Goal: Information Seeking & Learning: Learn about a topic

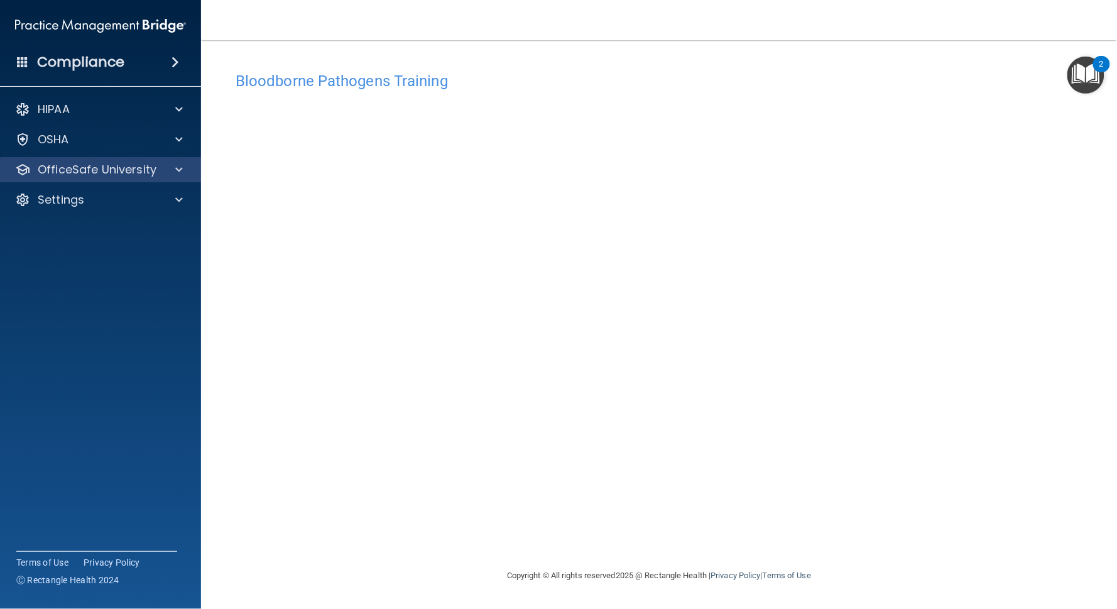
click at [119, 173] on p "OfficeSafe University" at bounding box center [97, 169] width 119 height 15
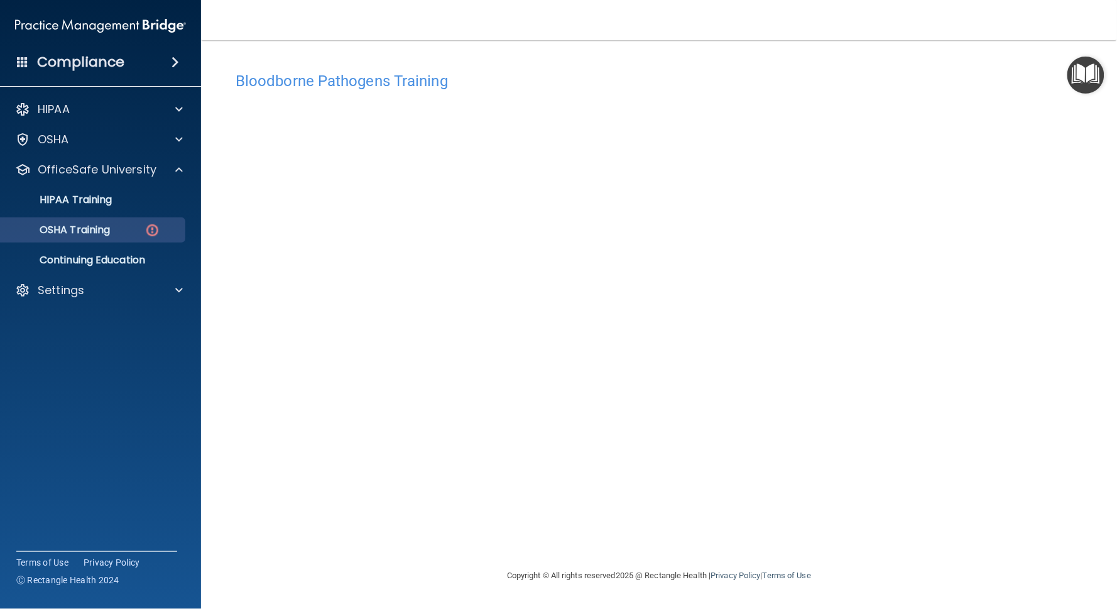
click at [92, 226] on p "OSHA Training" at bounding box center [59, 230] width 102 height 13
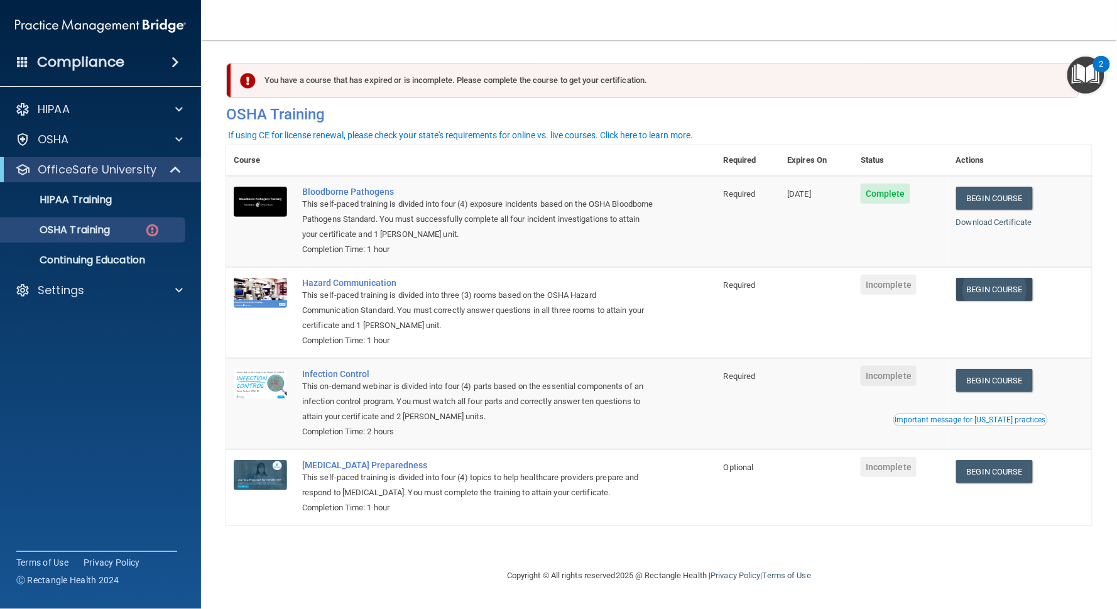
click at [975, 284] on link "Begin Course" at bounding box center [994, 289] width 77 height 23
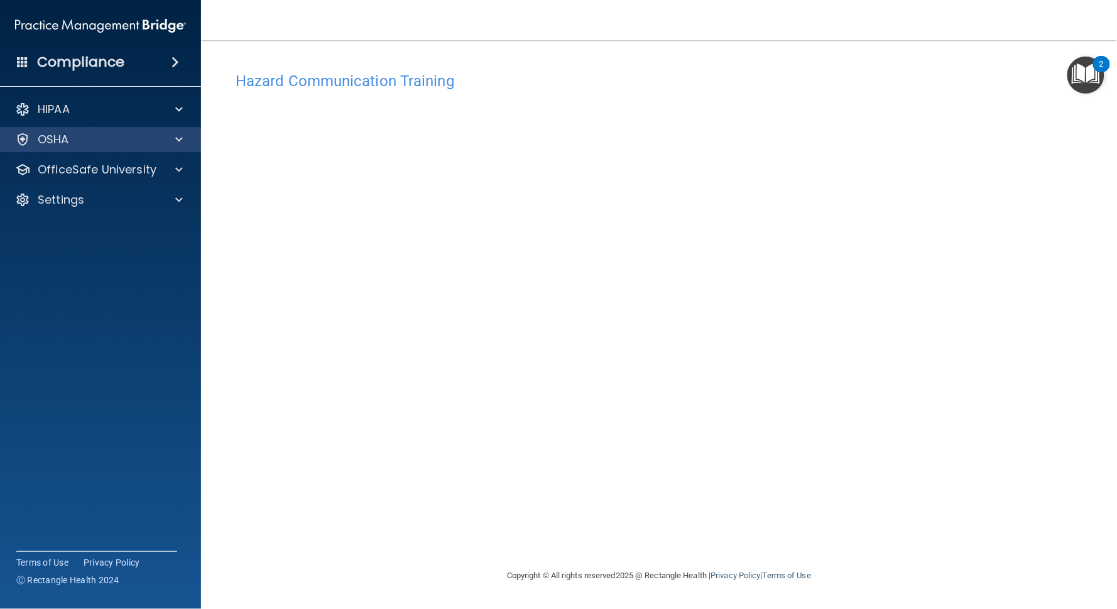
drag, startPoint x: 222, startPoint y: 177, endPoint x: 181, endPoint y: 142, distance: 53.9
click at [181, 142] on span at bounding box center [179, 139] width 8 height 15
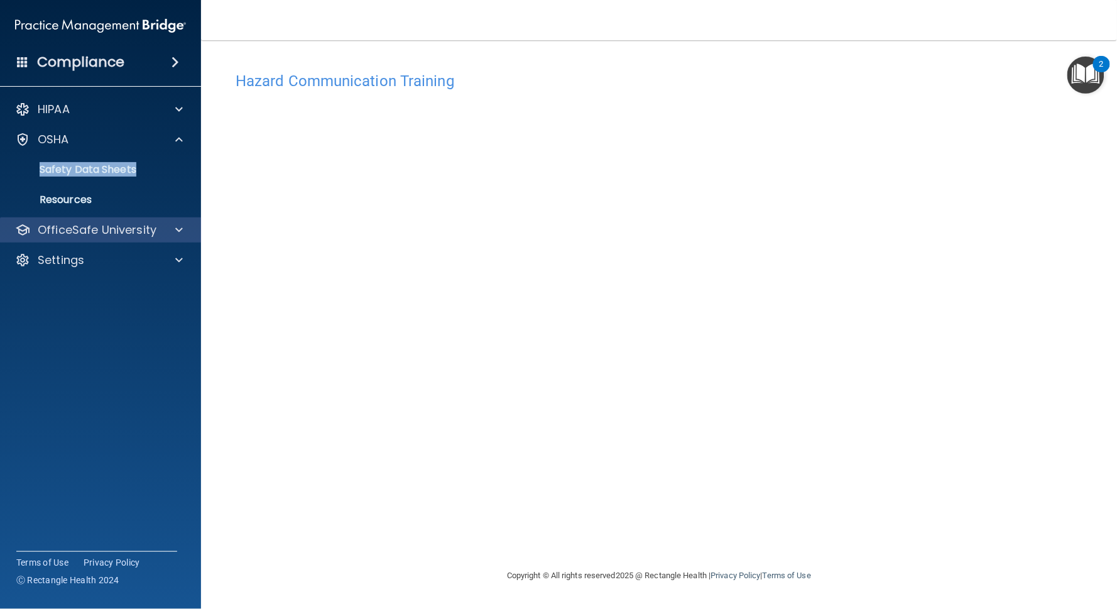
click at [77, 234] on p "OfficeSafe University" at bounding box center [97, 229] width 119 height 15
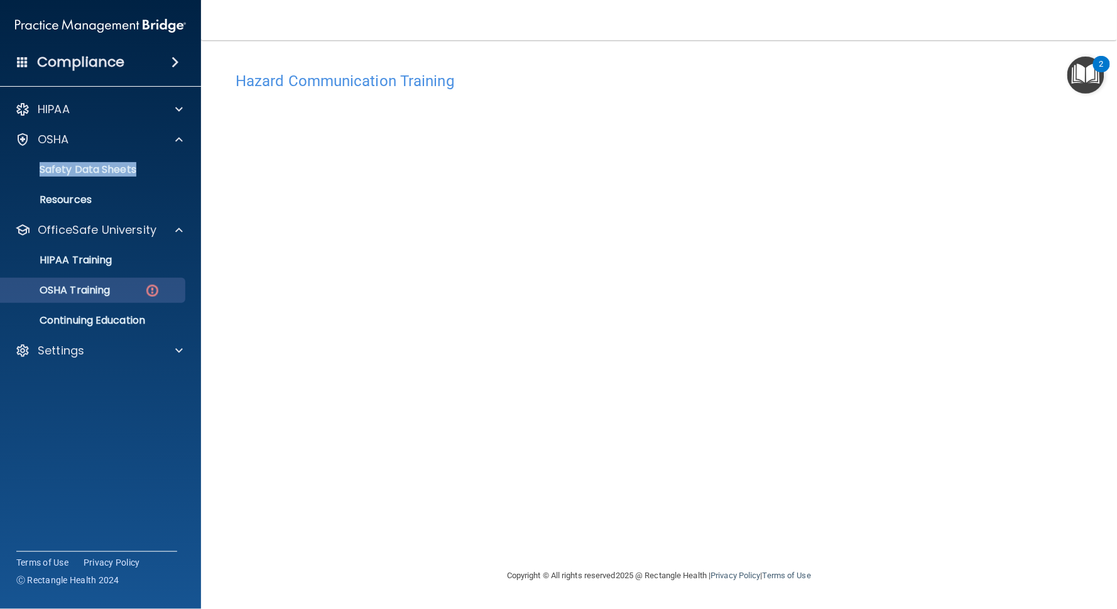
click at [87, 297] on link "OSHA Training" at bounding box center [86, 290] width 198 height 25
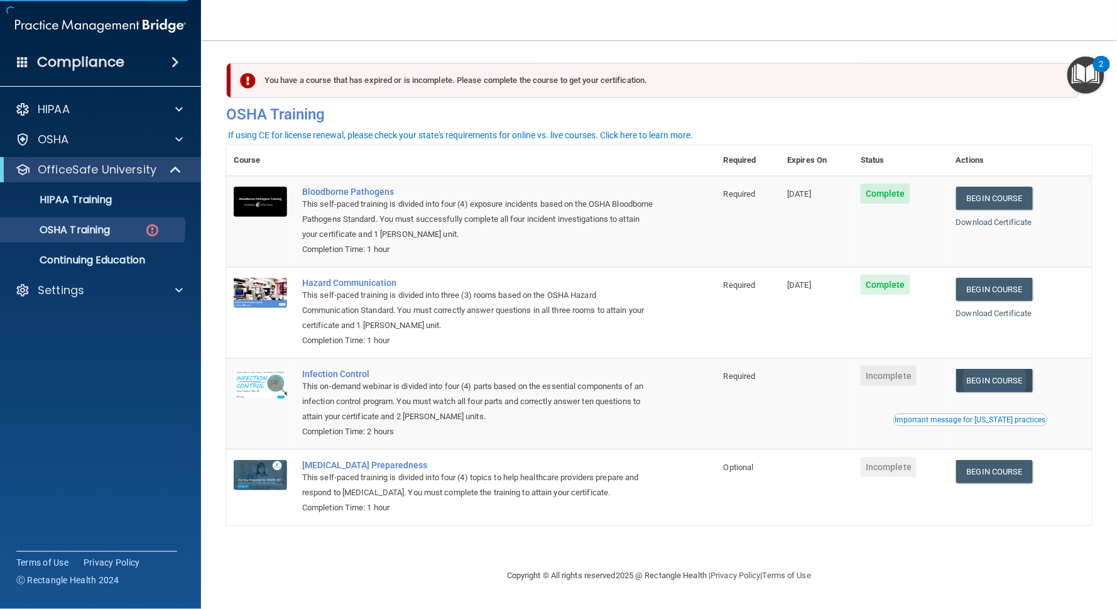
click at [999, 374] on link "Begin Course" at bounding box center [994, 380] width 77 height 23
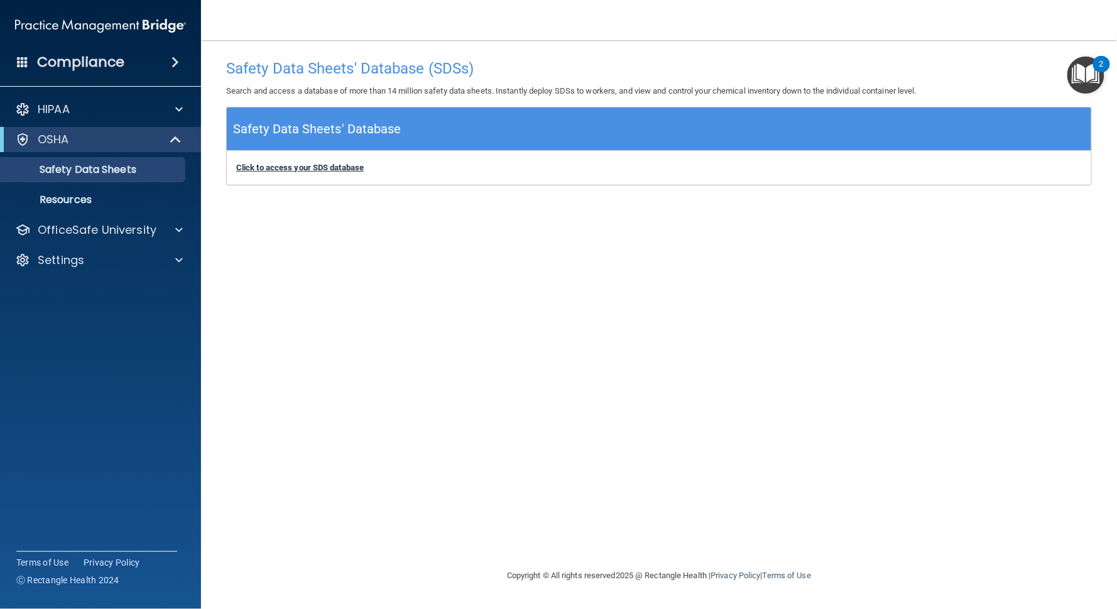
click at [312, 167] on b "Click to access your SDS database" at bounding box center [300, 167] width 128 height 9
click at [89, 201] on p "Resources" at bounding box center [94, 199] width 172 height 13
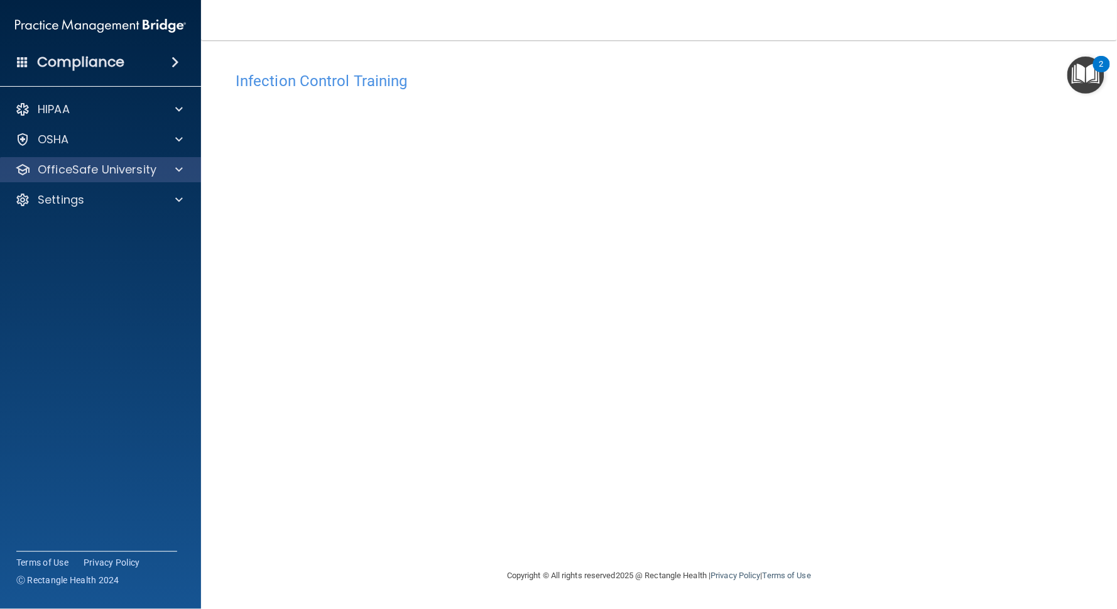
click at [82, 181] on div "OfficeSafe University" at bounding box center [101, 169] width 202 height 25
click at [166, 177] on div "OfficeSafe University" at bounding box center [101, 169] width 202 height 25
click at [178, 171] on span at bounding box center [179, 169] width 8 height 15
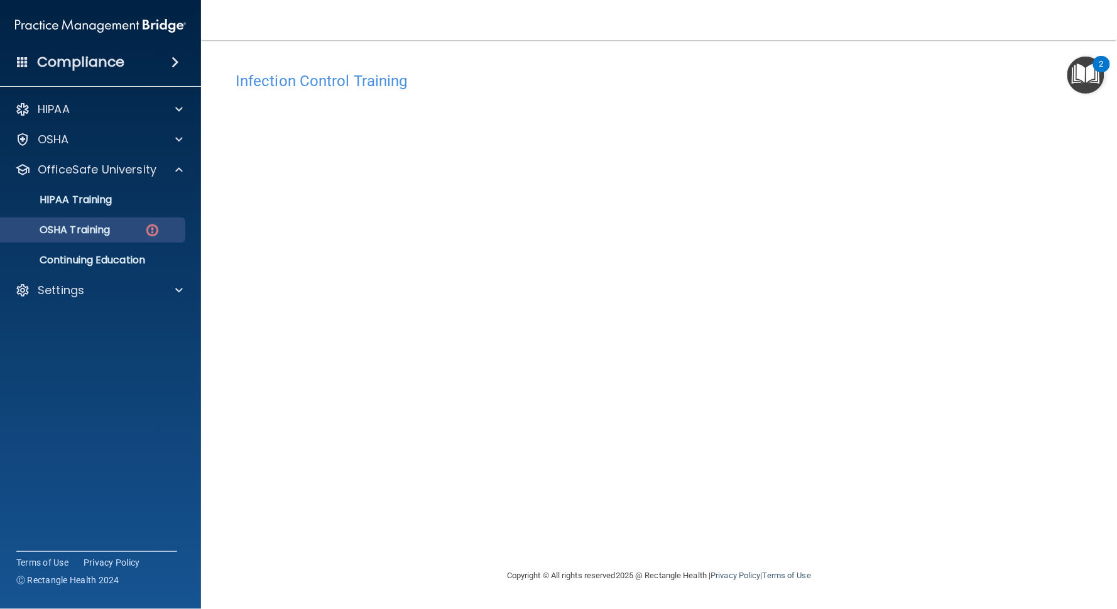
click at [116, 230] on div "OSHA Training" at bounding box center [94, 230] width 172 height 13
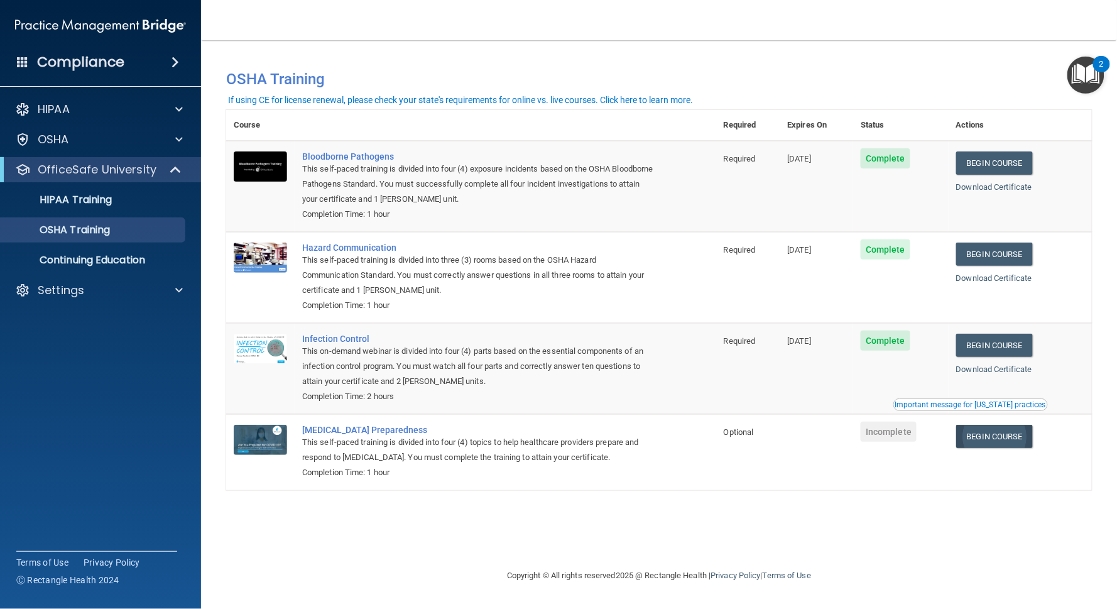
click at [995, 427] on link "Begin Course" at bounding box center [994, 436] width 77 height 23
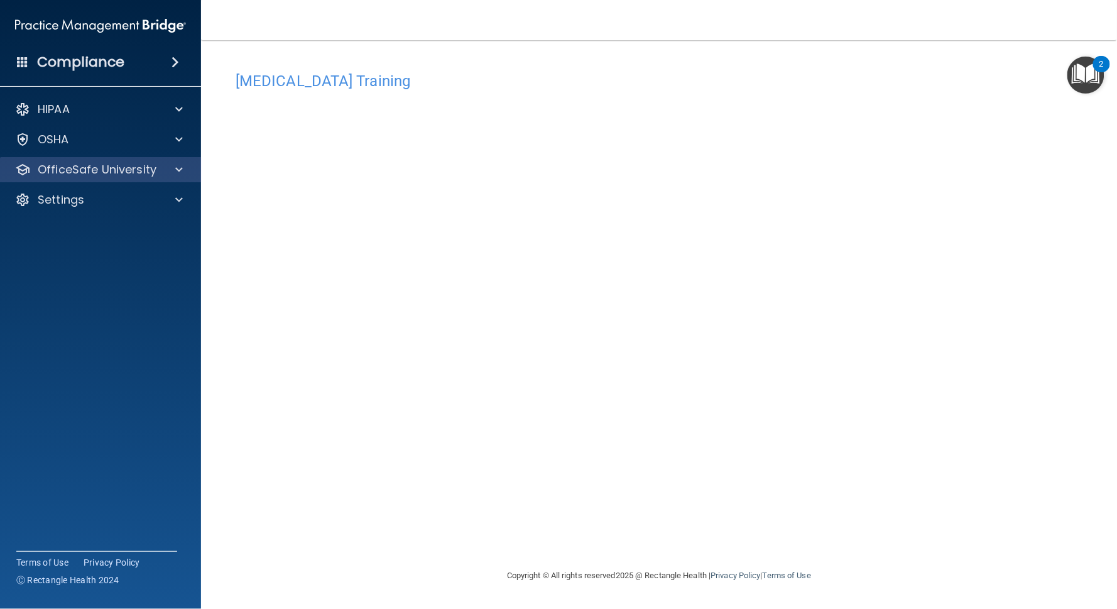
click at [86, 162] on p "OfficeSafe University" at bounding box center [97, 169] width 119 height 15
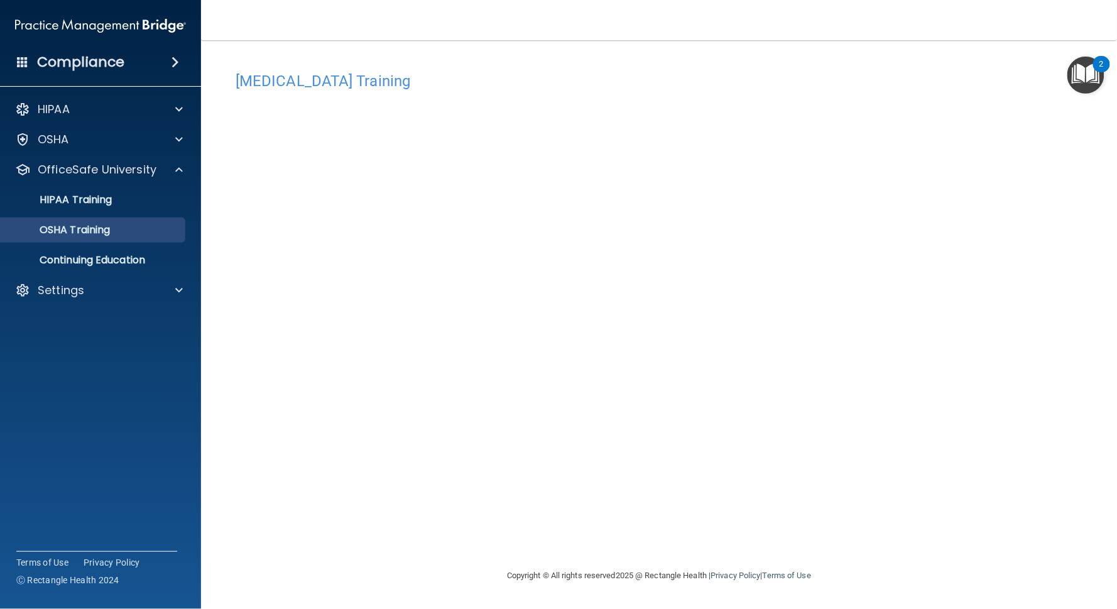
click at [95, 235] on p "OSHA Training" at bounding box center [59, 230] width 102 height 13
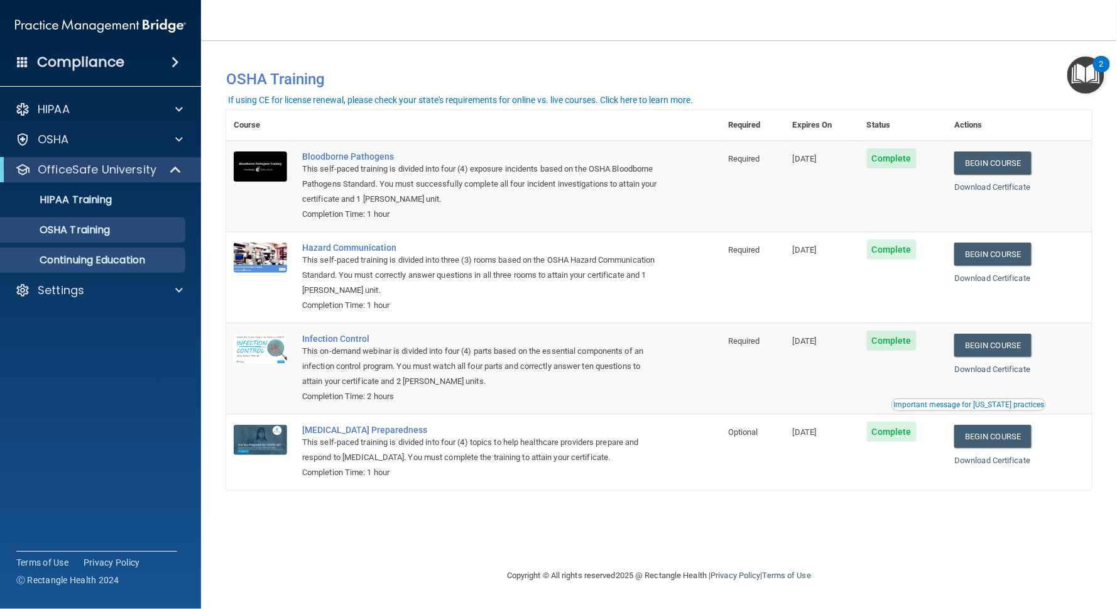
click at [111, 264] on p "Continuing Education" at bounding box center [94, 260] width 172 height 13
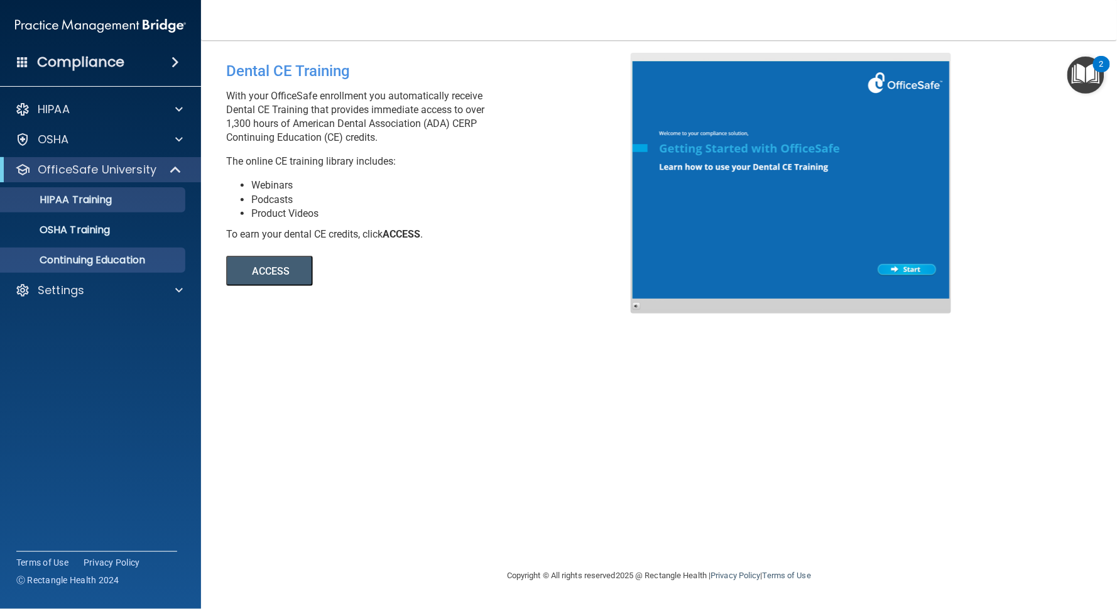
click at [81, 200] on p "HIPAA Training" at bounding box center [60, 199] width 104 height 13
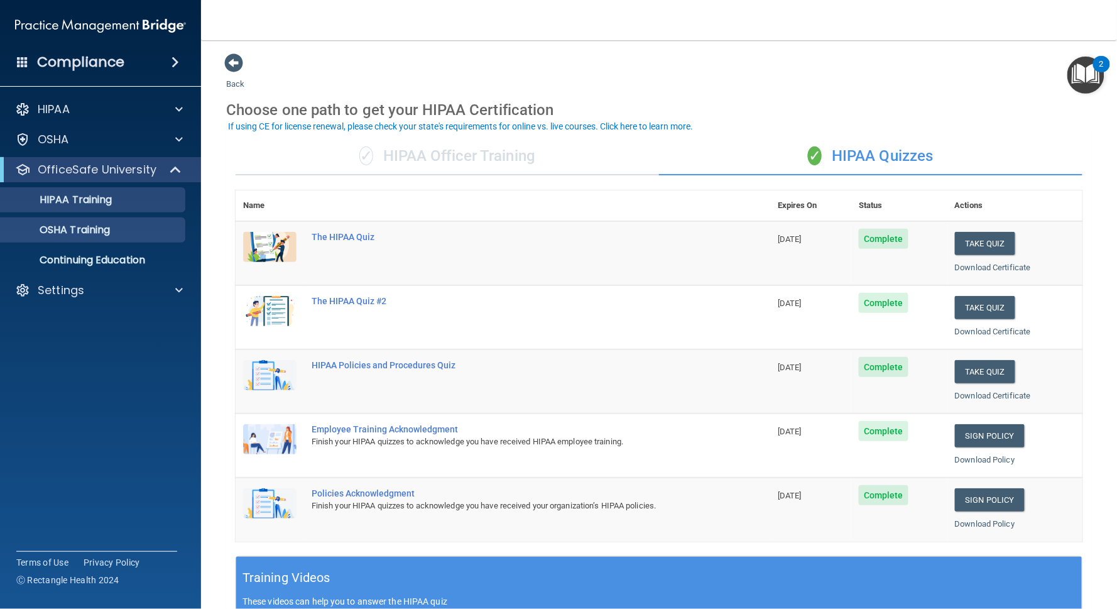
click at [116, 219] on link "OSHA Training" at bounding box center [86, 229] width 198 height 25
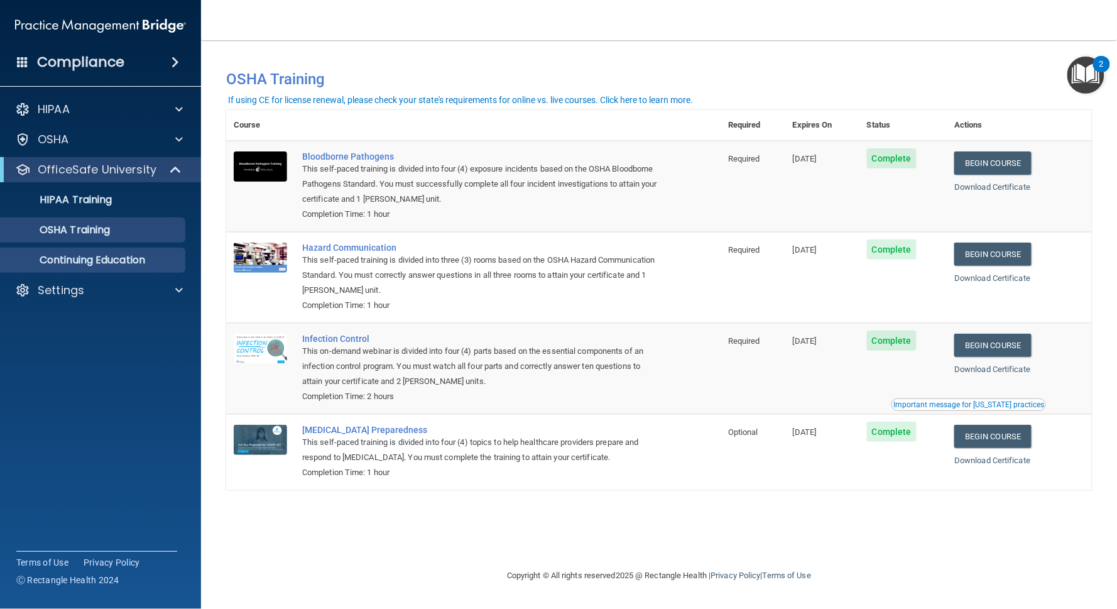
click at [78, 260] on p "Continuing Education" at bounding box center [94, 260] width 172 height 13
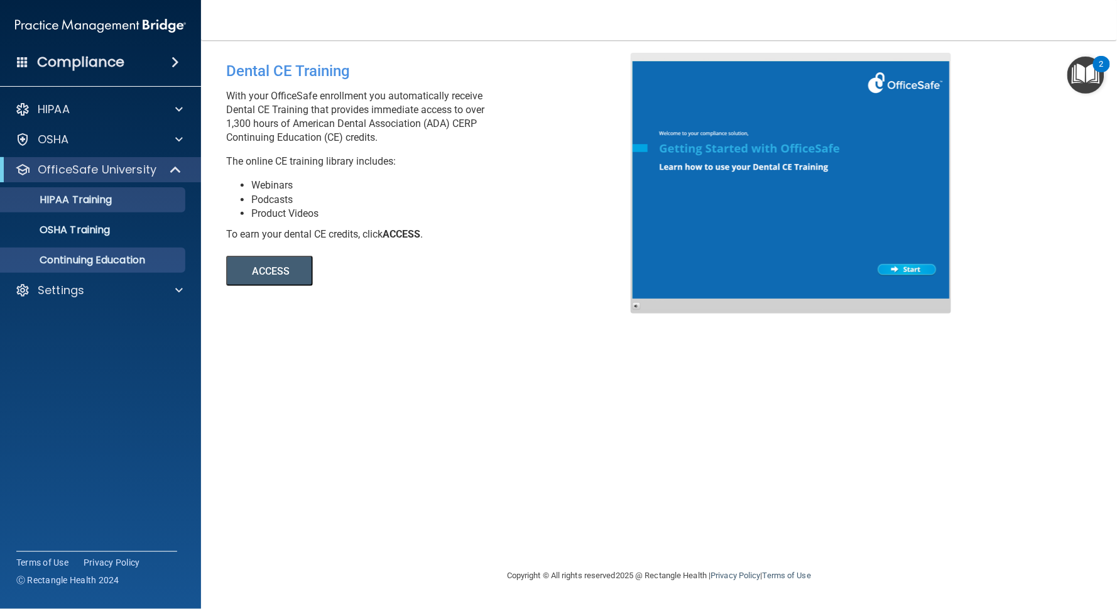
click at [68, 196] on p "HIPAA Training" at bounding box center [60, 199] width 104 height 13
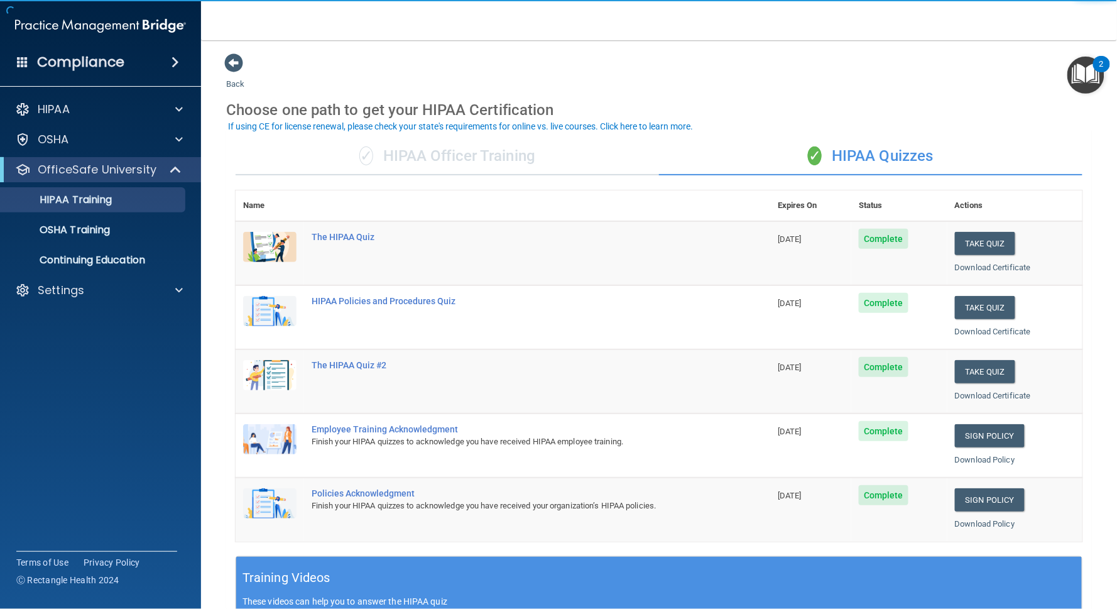
click at [481, 131] on div "If using CE for license renewal, please check your state's requirements for onl…" at bounding box center [460, 126] width 465 height 9
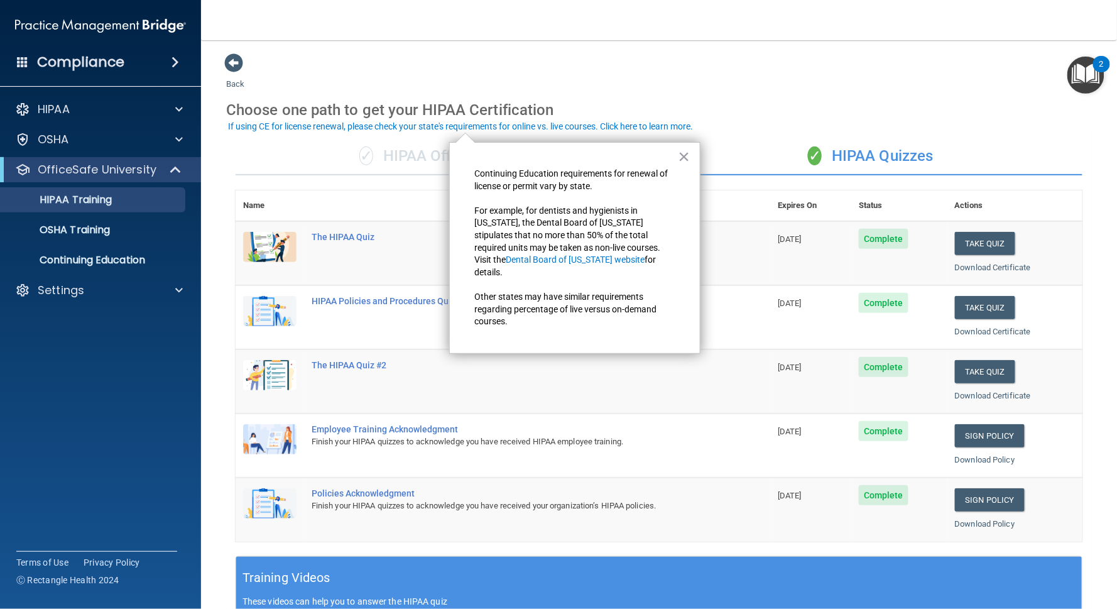
click at [398, 153] on div "✓ HIPAA Officer Training" at bounding box center [447, 157] width 423 height 38
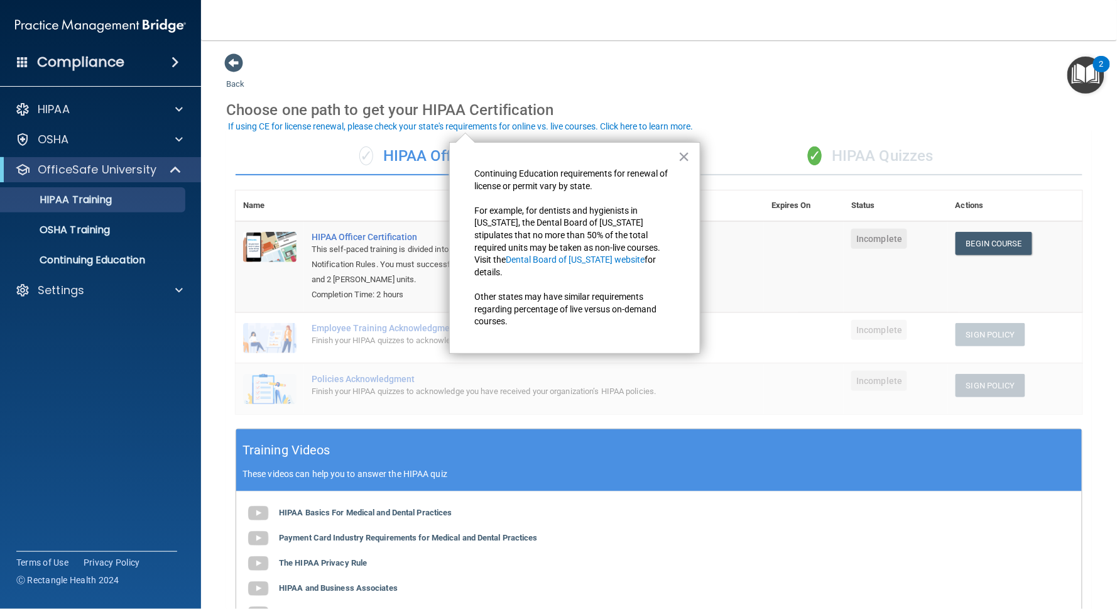
click at [869, 150] on div "✓ HIPAA Quizzes" at bounding box center [870, 157] width 423 height 38
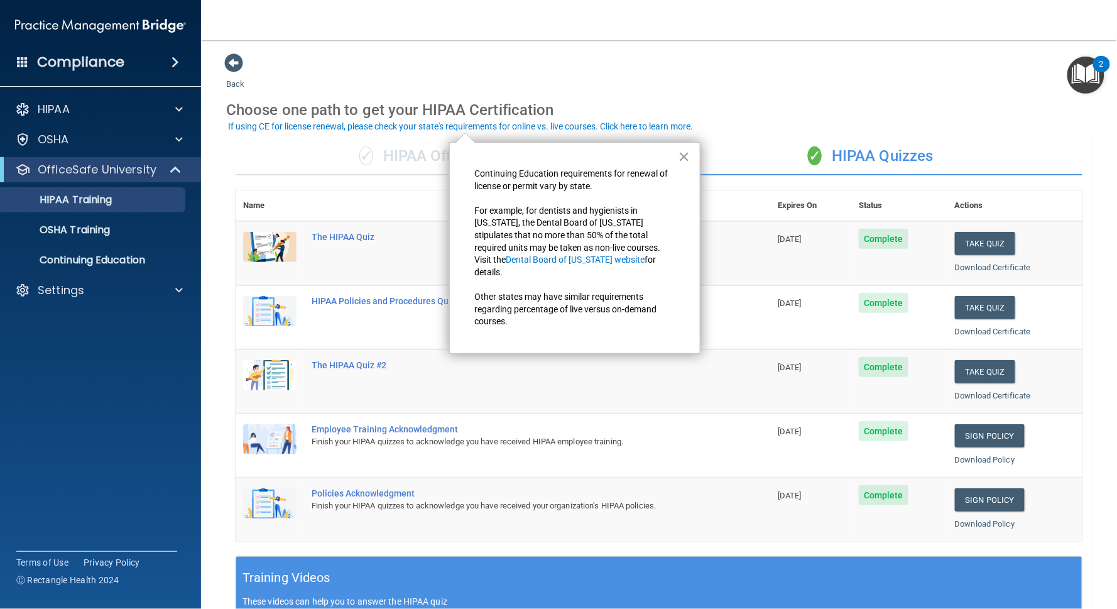
click at [405, 165] on div "✓ HIPAA Officer Training" at bounding box center [447, 157] width 423 height 38
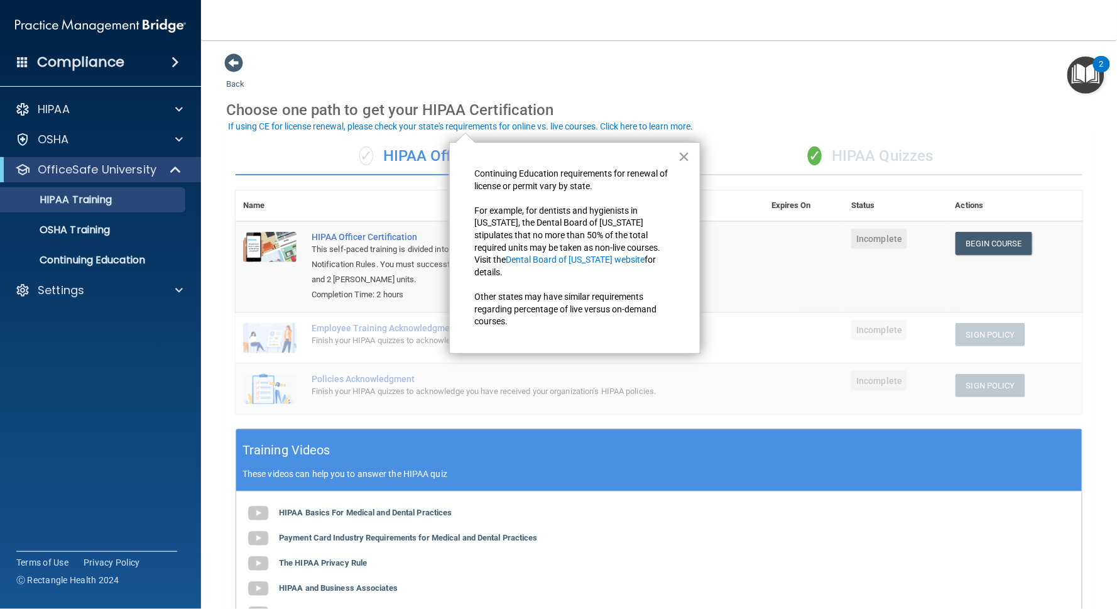
click at [976, 132] on div "✓ HIPAA Officer Training ✓ HIPAA Quizzes Name Expires On Status Actions HIPAA O…" at bounding box center [659, 448] width 866 height 640
click at [681, 161] on button "×" at bounding box center [684, 156] width 12 height 20
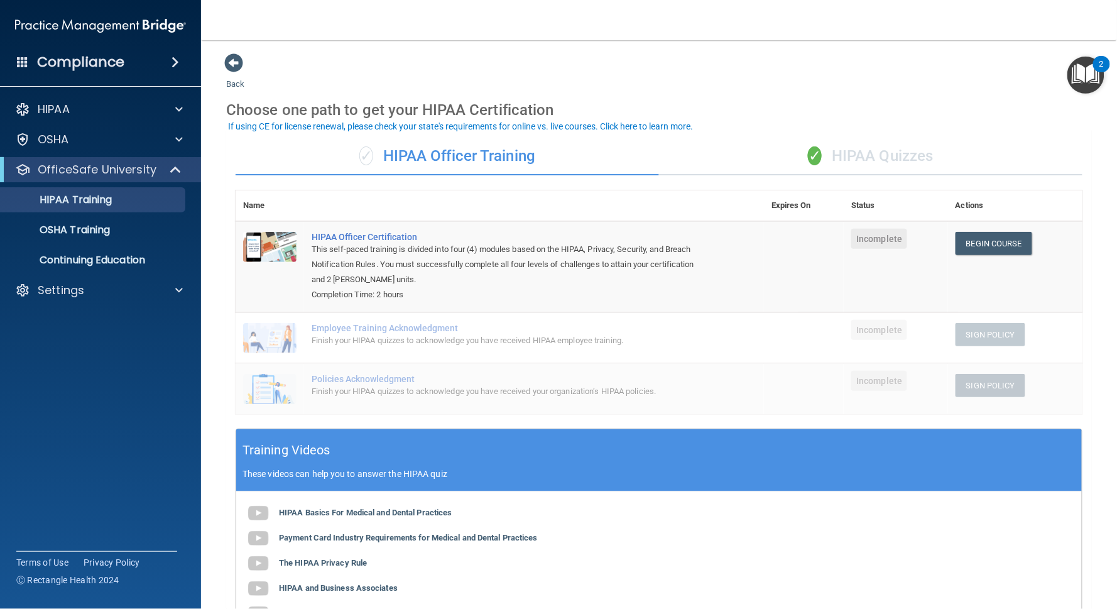
click at [885, 142] on div "✓ HIPAA Quizzes" at bounding box center [870, 157] width 423 height 38
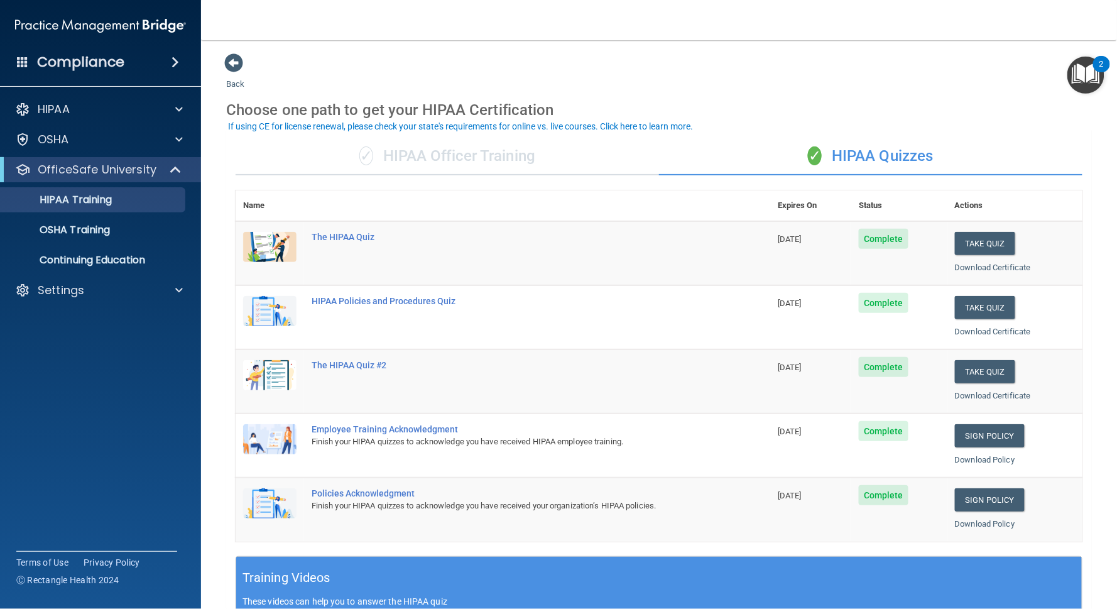
click at [528, 142] on div "✓ HIPAA Officer Training" at bounding box center [447, 157] width 423 height 38
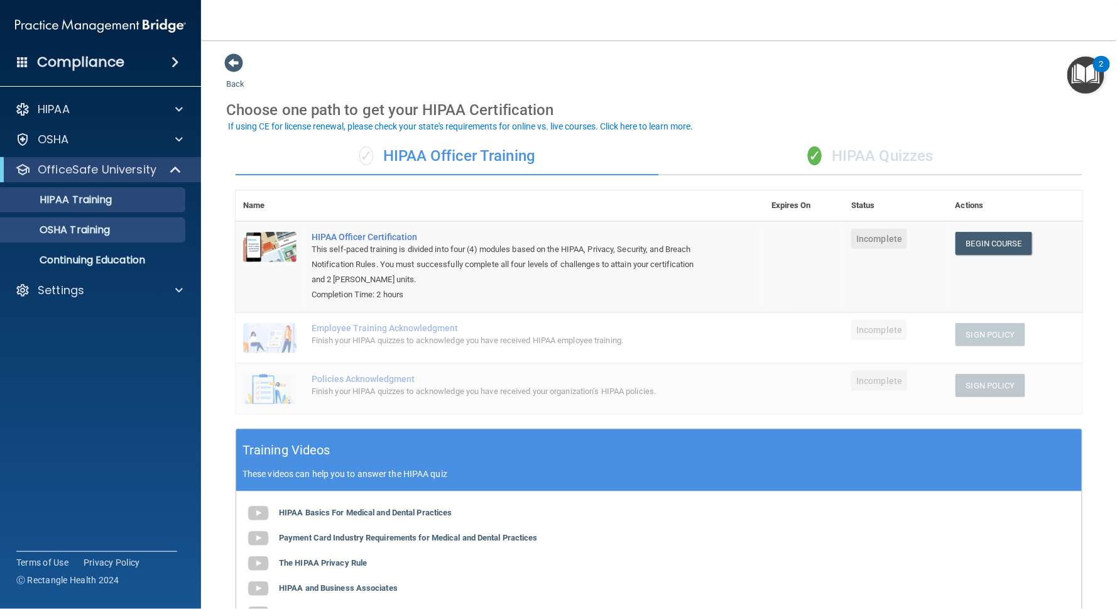
click at [75, 240] on link "OSHA Training" at bounding box center [86, 229] width 198 height 25
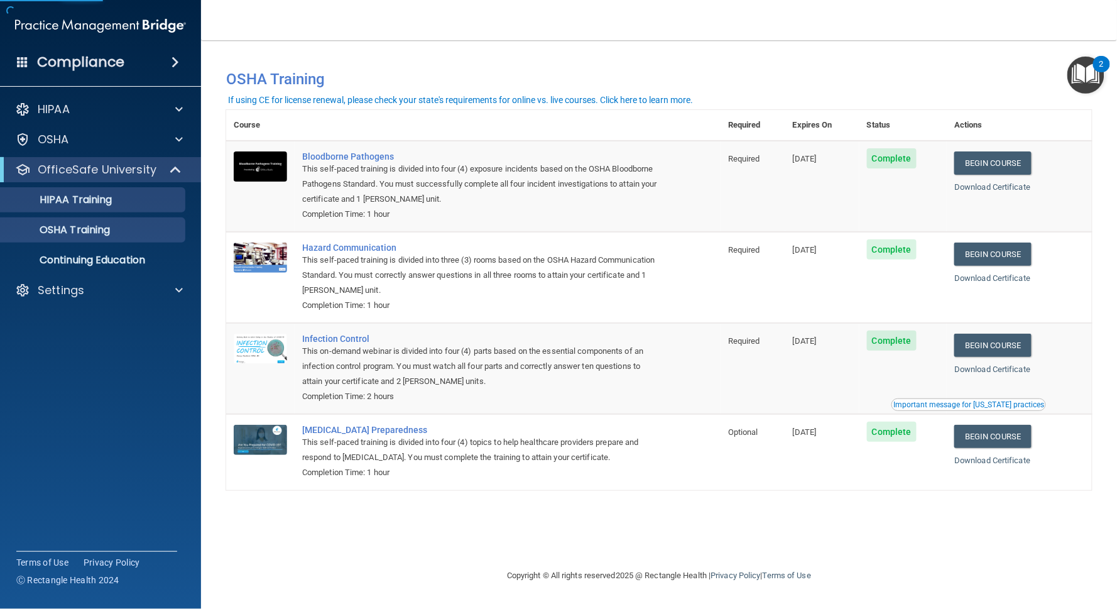
click at [86, 193] on p "HIPAA Training" at bounding box center [60, 199] width 104 height 13
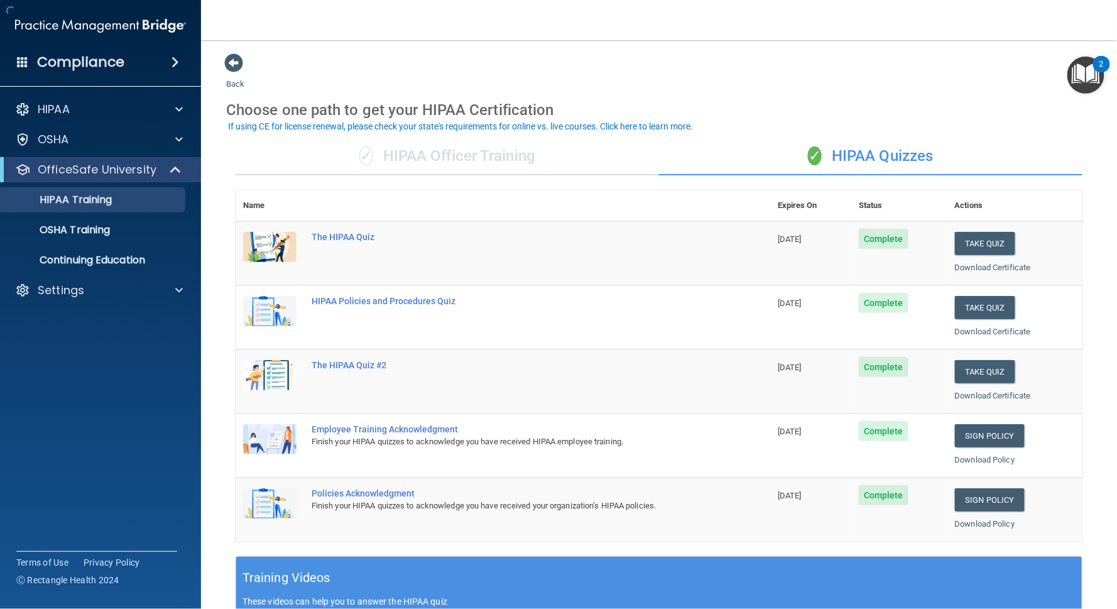
click at [433, 166] on div "✓ HIPAA Officer Training" at bounding box center [447, 157] width 423 height 38
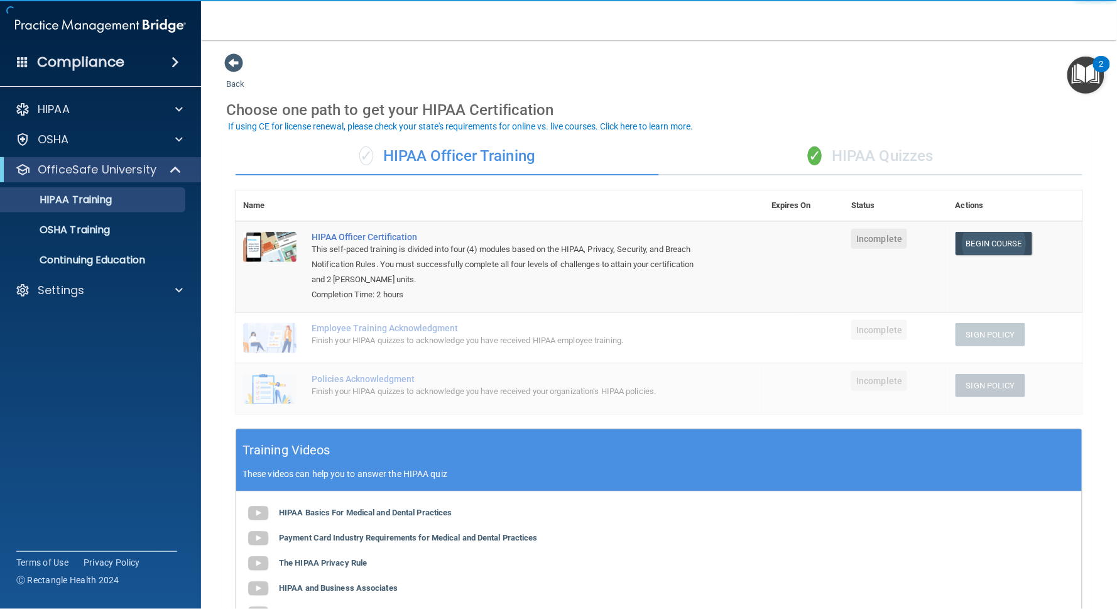
click at [1016, 244] on link "Begin Course" at bounding box center [994, 243] width 77 height 23
